Goal: Task Accomplishment & Management: Use online tool/utility

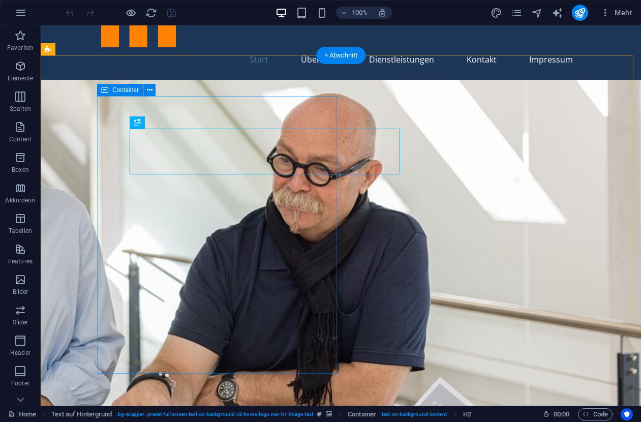
scroll to position [72, 0]
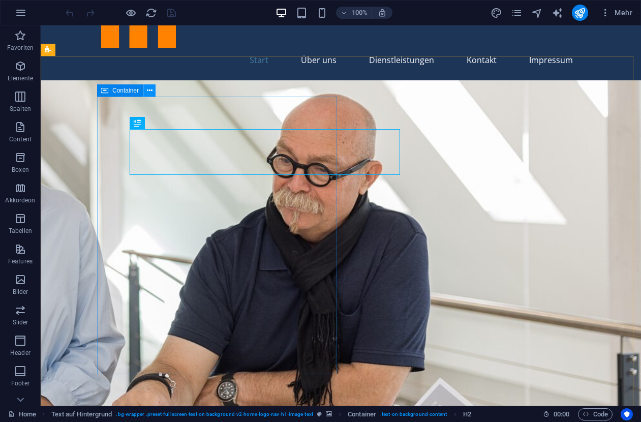
click at [147, 91] on icon at bounding box center [150, 90] width 6 height 11
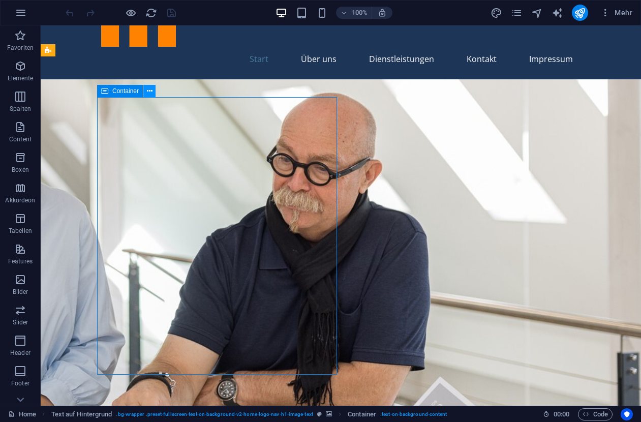
scroll to position [72, 0]
click at [150, 90] on icon at bounding box center [150, 90] width 6 height 11
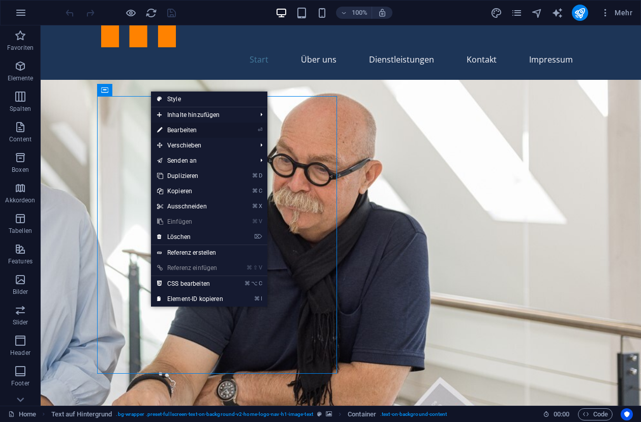
click at [182, 131] on link "⏎ Bearbeiten" at bounding box center [190, 130] width 78 height 15
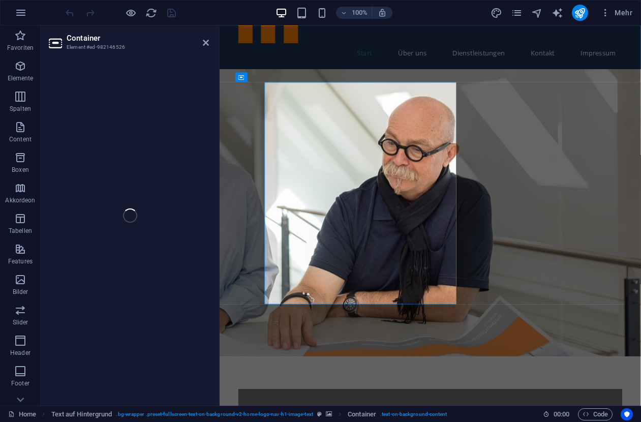
select select "px"
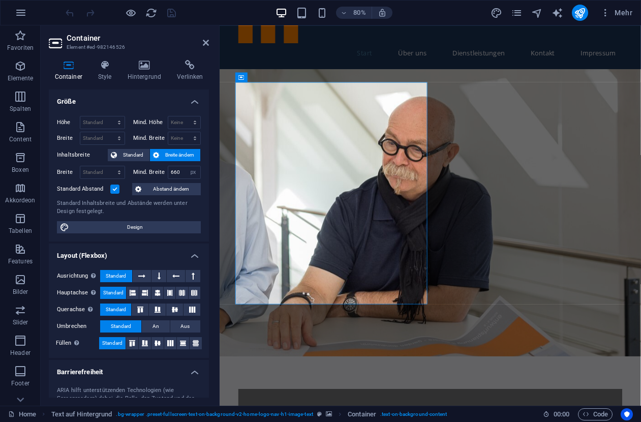
click at [617, 246] on figure at bounding box center [483, 259] width 527 height 359
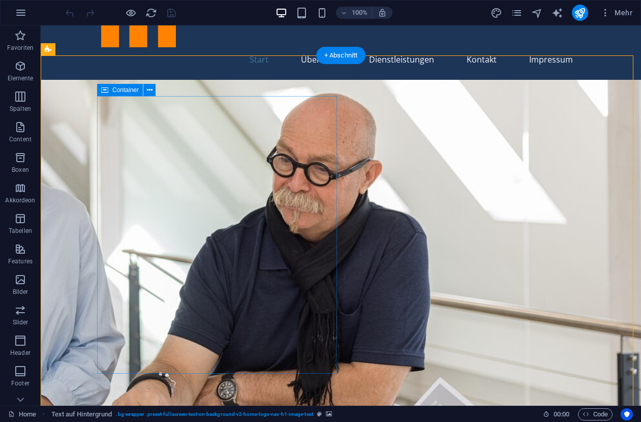
click at [149, 91] on icon at bounding box center [150, 90] width 6 height 11
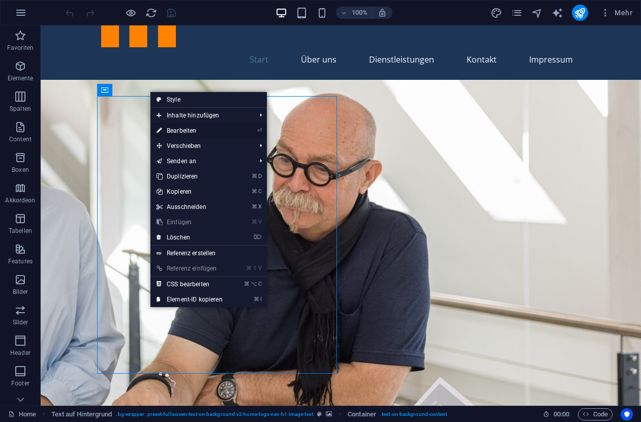
click at [187, 132] on link "⏎ Bearbeiten" at bounding box center [189, 130] width 78 height 15
select select "px"
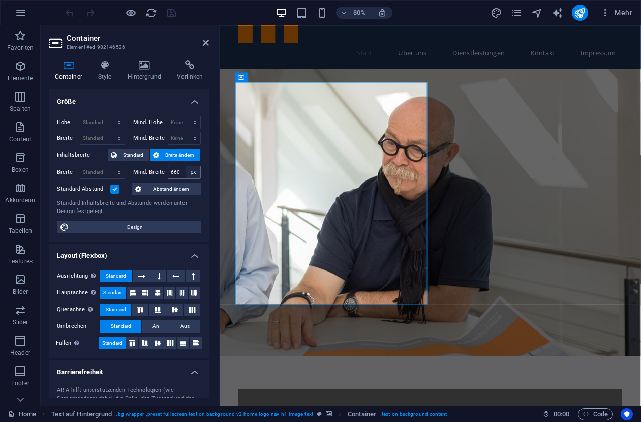
scroll to position [0, 0]
click at [134, 152] on span "Standard" at bounding box center [133, 155] width 26 height 12
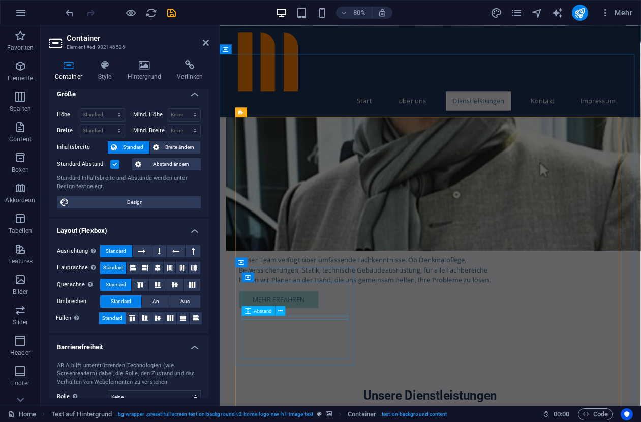
scroll to position [1136, 0]
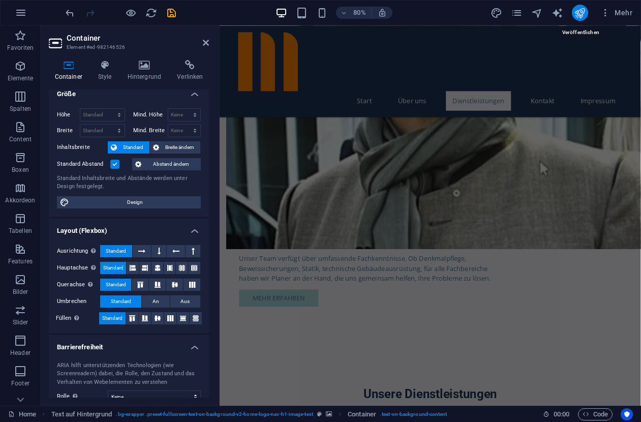
click at [577, 13] on icon "publish" at bounding box center [580, 13] width 12 height 12
checkbox input "false"
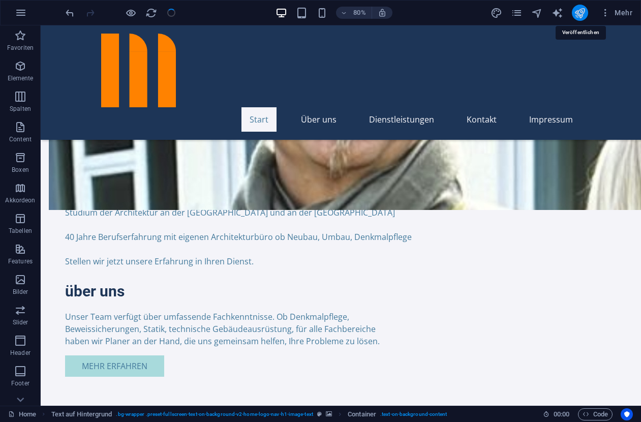
scroll to position [115, 0]
